Goal: Navigation & Orientation: Find specific page/section

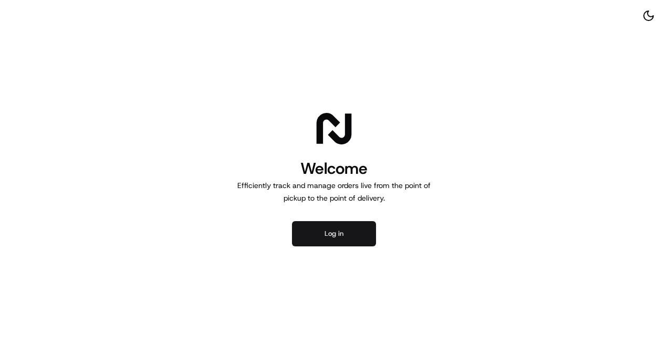
click at [315, 232] on button "Log in" at bounding box center [334, 233] width 84 height 25
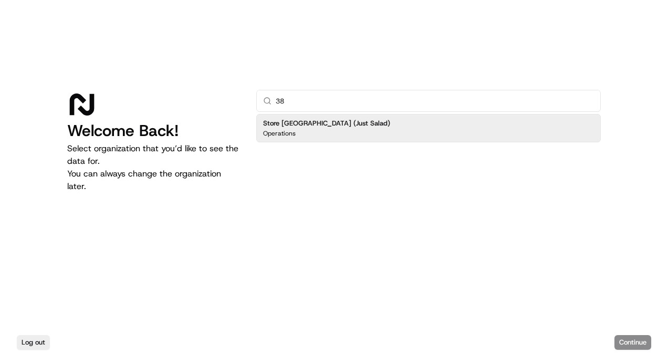
type input "38"
click at [628, 337] on div "Log out Continue" at bounding box center [334, 342] width 668 height 23
click at [628, 344] on div "Log out Continue" at bounding box center [334, 342] width 668 height 23
click at [434, 131] on div "Store 38 - Boca Center (Just Salad) Operations" at bounding box center [428, 128] width 345 height 28
click at [631, 338] on button "Continue" at bounding box center [633, 342] width 37 height 15
